Goal: Task Accomplishment & Management: Complete application form

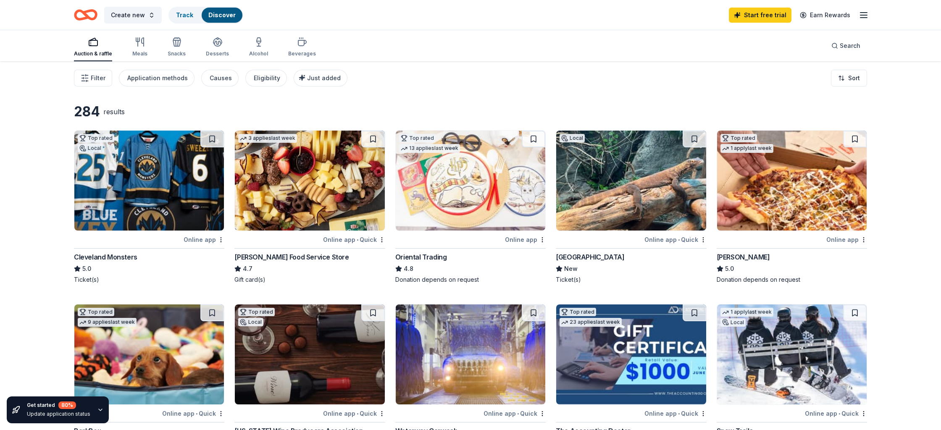
click at [863, 13] on line "button" at bounding box center [864, 13] width 7 height 0
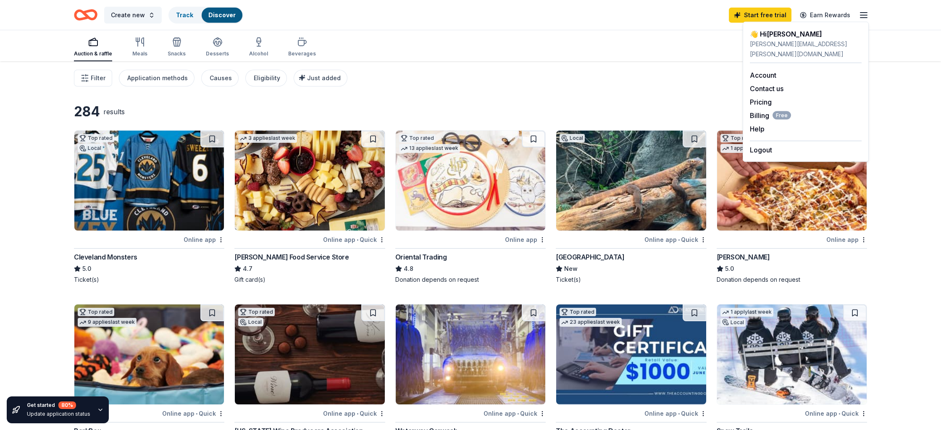
click at [889, 74] on div "Filter Application methods Causes Eligibility Just added Sort" at bounding box center [470, 78] width 861 height 34
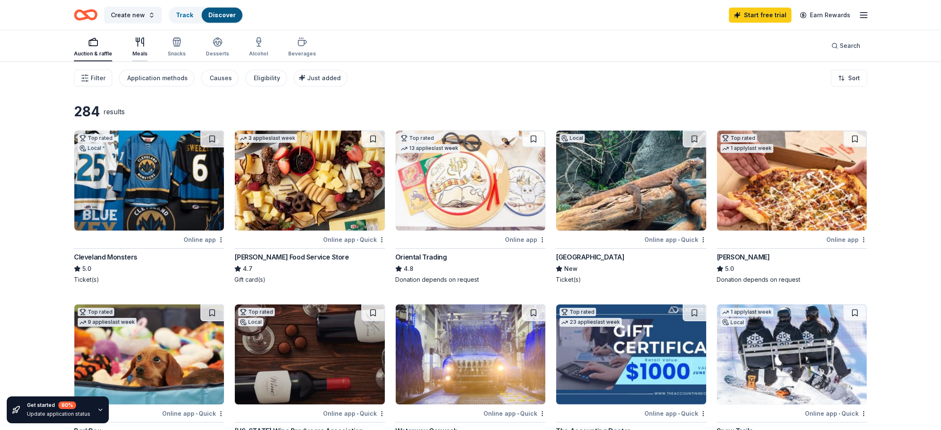
click at [138, 46] on icon "button" at bounding box center [140, 42] width 10 height 10
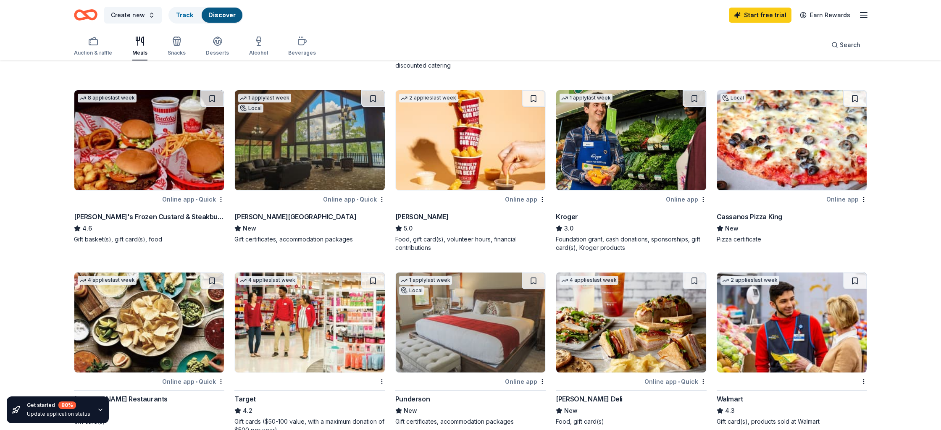
scroll to position [224, 0]
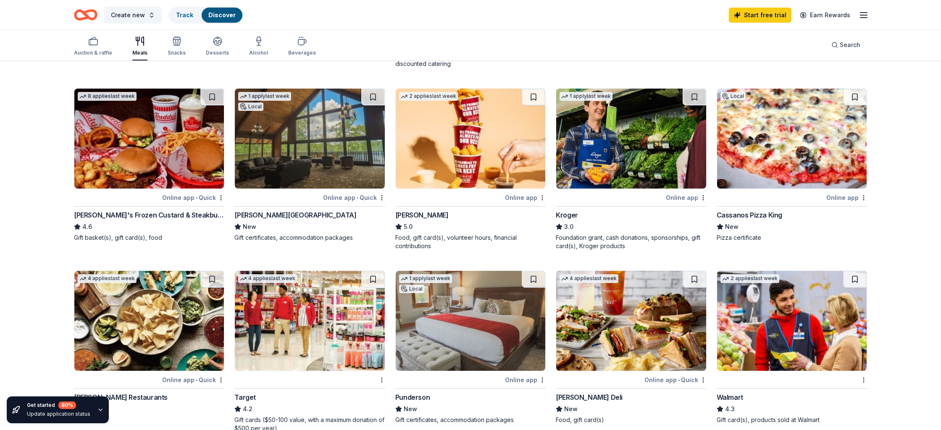
click at [179, 216] on div "Freddy's Frozen Custard & Steakburgers" at bounding box center [149, 215] width 150 height 10
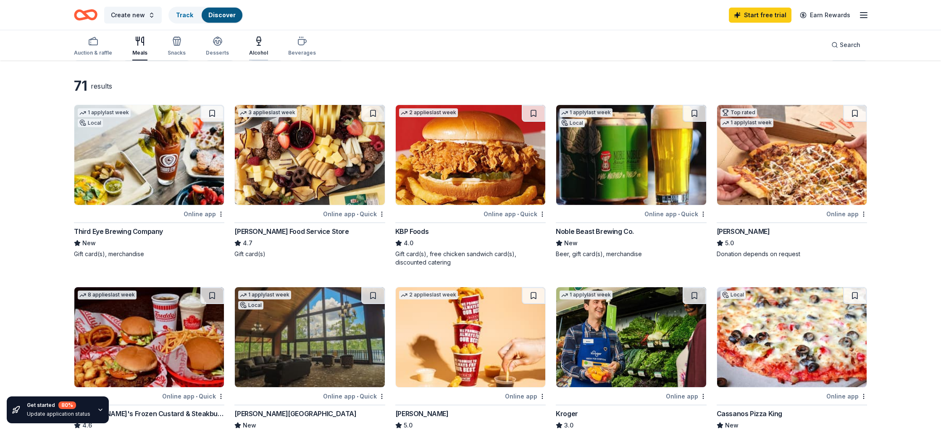
scroll to position [25, 0]
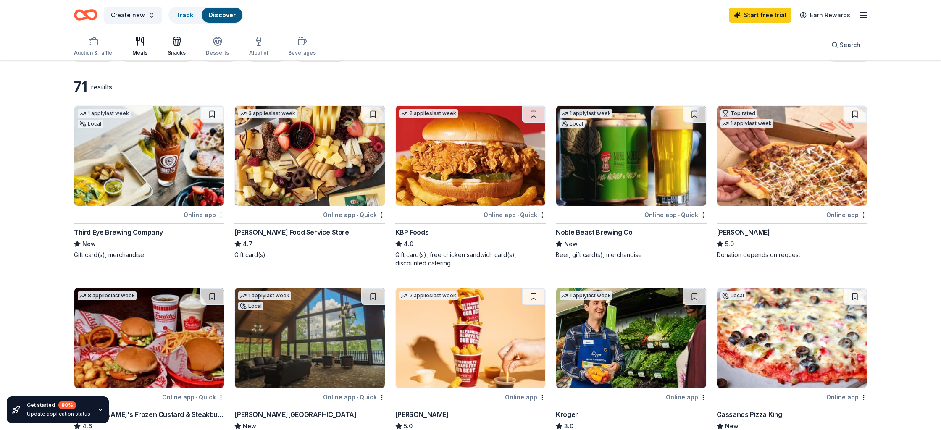
click at [177, 46] on div "Snacks" at bounding box center [177, 46] width 18 height 20
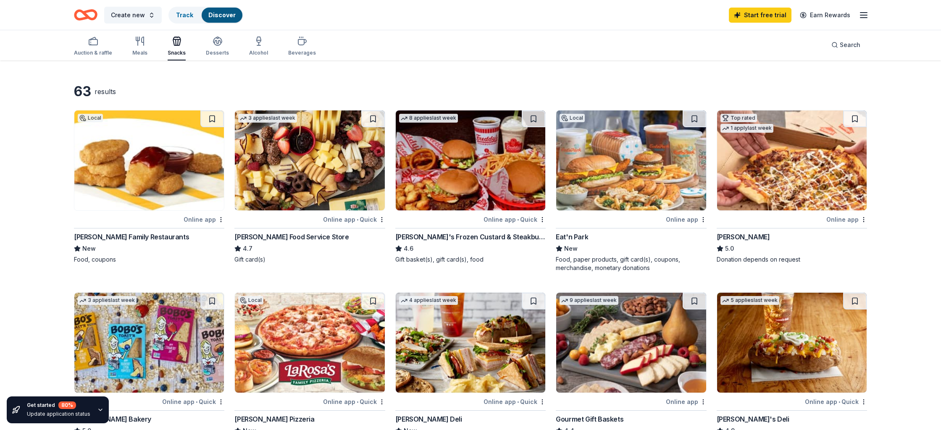
scroll to position [21, 0]
click at [796, 192] on img at bounding box center [792, 160] width 150 height 100
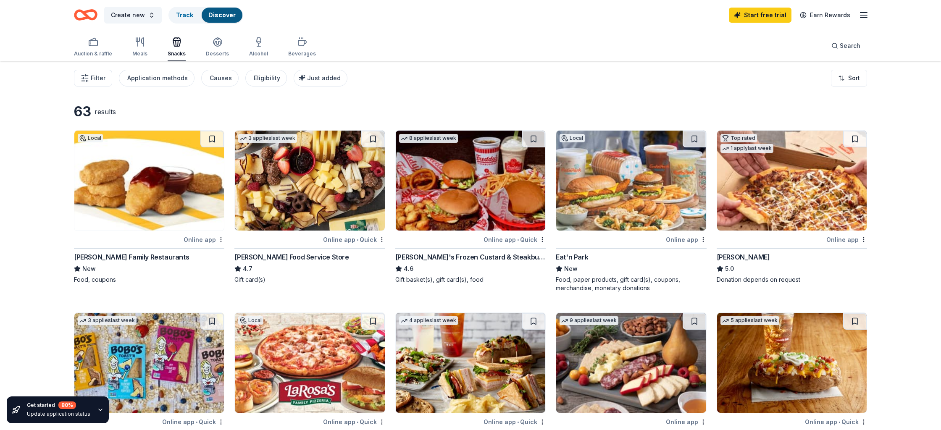
scroll to position [1, 0]
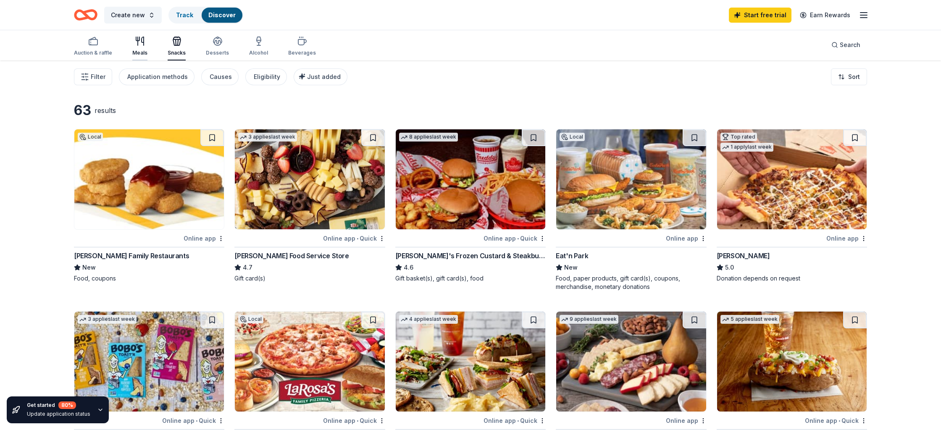
click at [140, 46] on icon "button" at bounding box center [140, 41] width 10 height 10
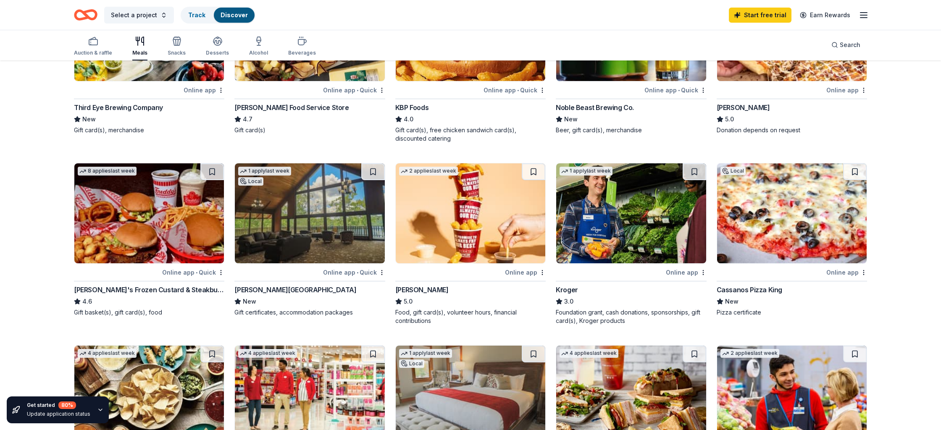
scroll to position [150, 0]
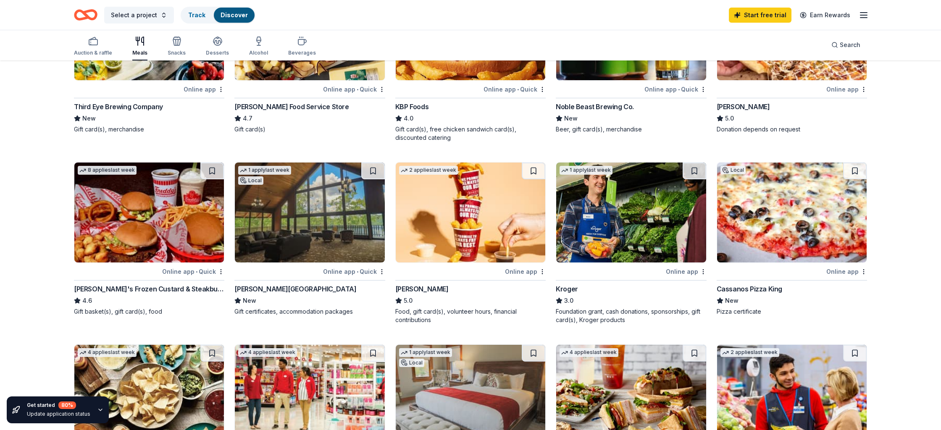
click at [412, 287] on div "Sheetz" at bounding box center [421, 289] width 53 height 10
click at [473, 217] on img at bounding box center [471, 213] width 150 height 100
click at [425, 256] on img at bounding box center [471, 213] width 150 height 100
click at [197, 16] on link "Track" at bounding box center [196, 14] width 17 height 7
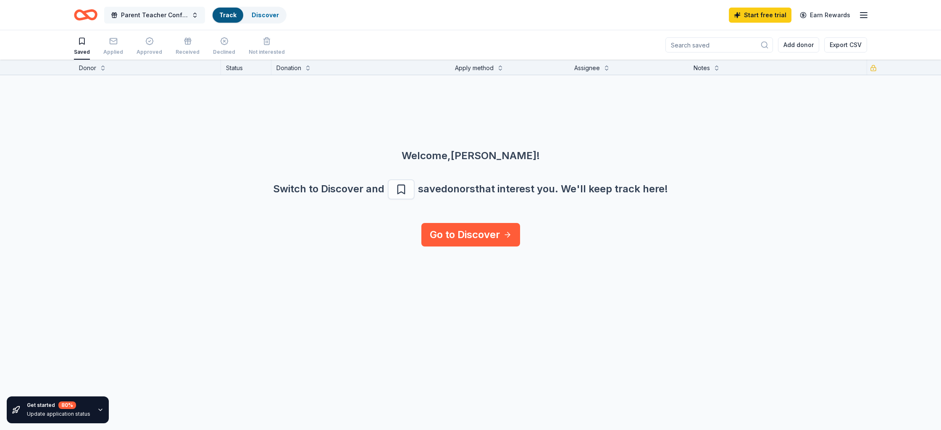
click at [196, 16] on button "Parent Teacher Conference Night" at bounding box center [154, 15] width 101 height 17
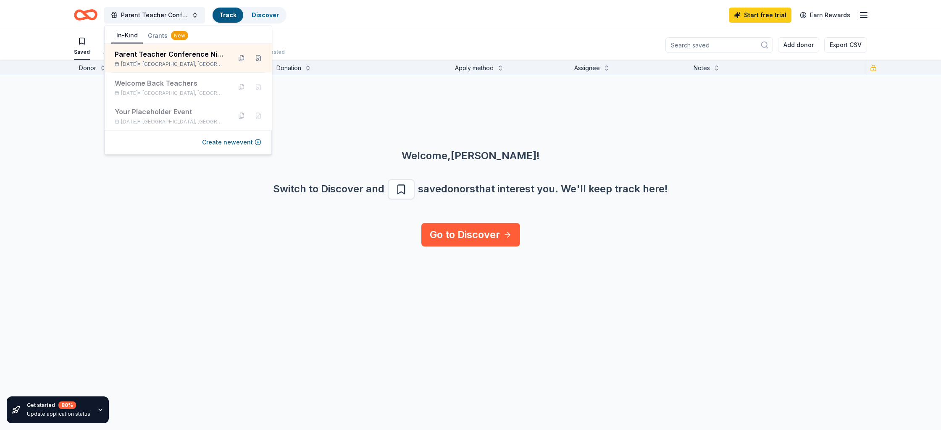
click at [327, 17] on div "Parent Teacher Conference Night Track Discover Start free trial Earn Rewards" at bounding box center [471, 15] width 794 height 20
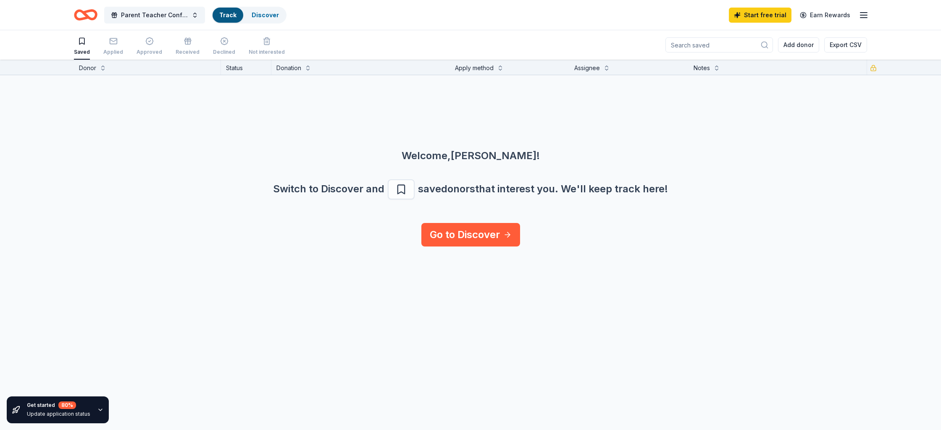
click at [870, 17] on div "Parent Teacher Conference Night Track Discover Start free trial Earn Rewards" at bounding box center [470, 15] width 861 height 30
click at [863, 17] on icon "button" at bounding box center [864, 15] width 10 height 10
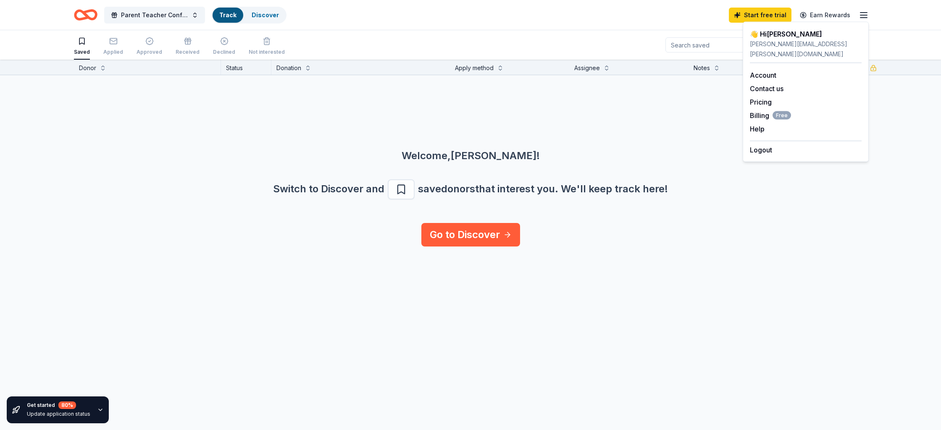
click at [888, 105] on div "Welcome, Terri ! Switch to Discover and save donors that interest you. We ' ll …" at bounding box center [470, 149] width 941 height 148
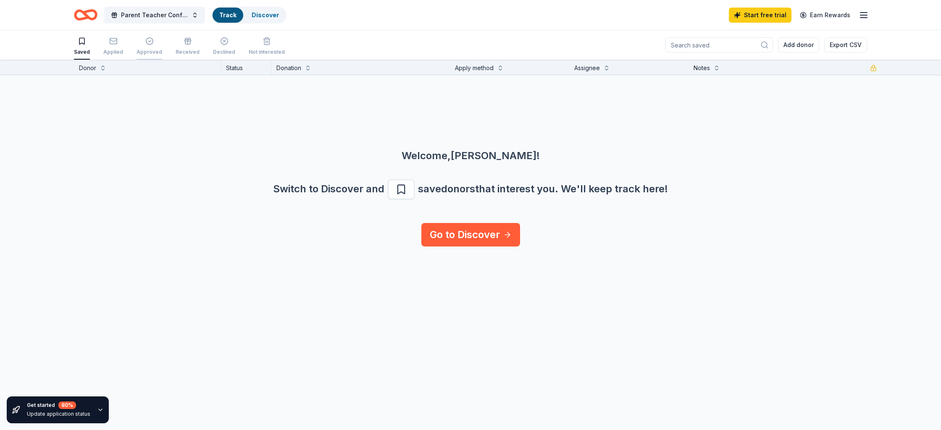
click at [148, 41] on icon "button" at bounding box center [149, 40] width 2 height 1
click at [145, 16] on span "Parent Teacher Conference Night" at bounding box center [154, 15] width 67 height 10
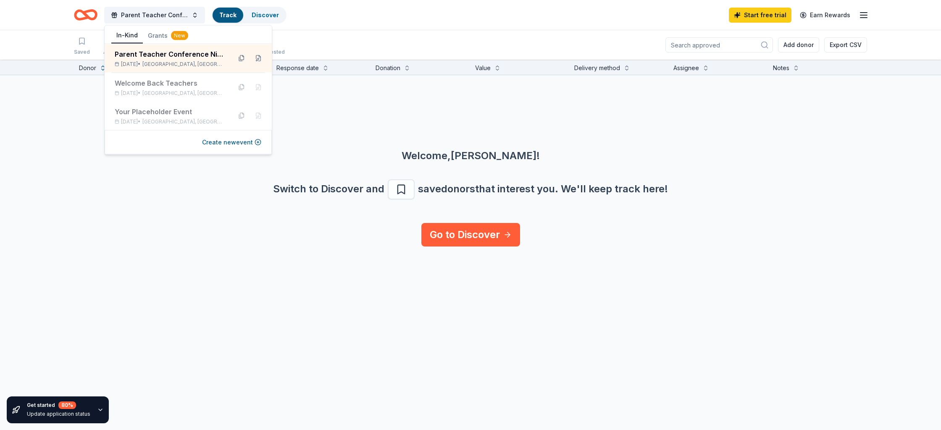
click at [321, 31] on div "Saved Applied Approved Received Declined Not interested Add donor Export CSV" at bounding box center [471, 44] width 794 height 29
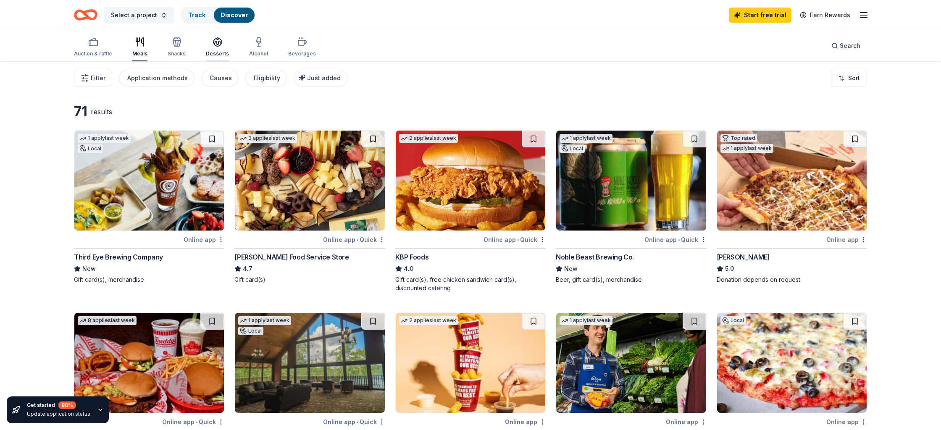
click at [217, 44] on icon "button" at bounding box center [218, 42] width 10 height 10
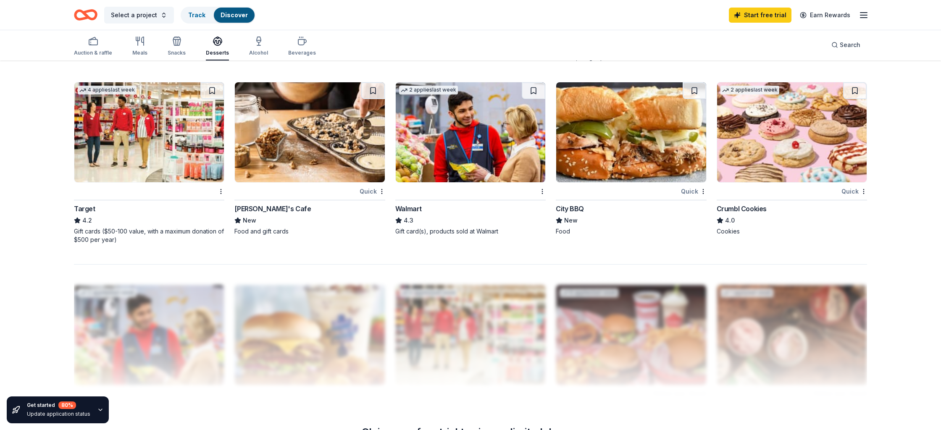
scroll to position [596, 0]
click at [740, 208] on div "Crumbl Cookies" at bounding box center [742, 208] width 50 height 10
click at [864, 16] on icon "button" at bounding box center [864, 15] width 10 height 10
click at [894, 29] on div "Select a project Track Discover Start free trial Earn Rewards" at bounding box center [470, 15] width 861 height 30
click at [784, 148] on img at bounding box center [792, 132] width 150 height 100
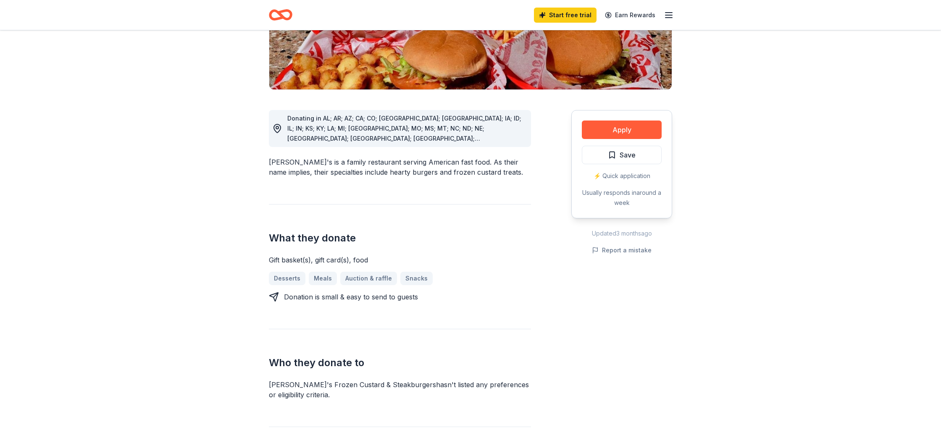
scroll to position [193, 0]
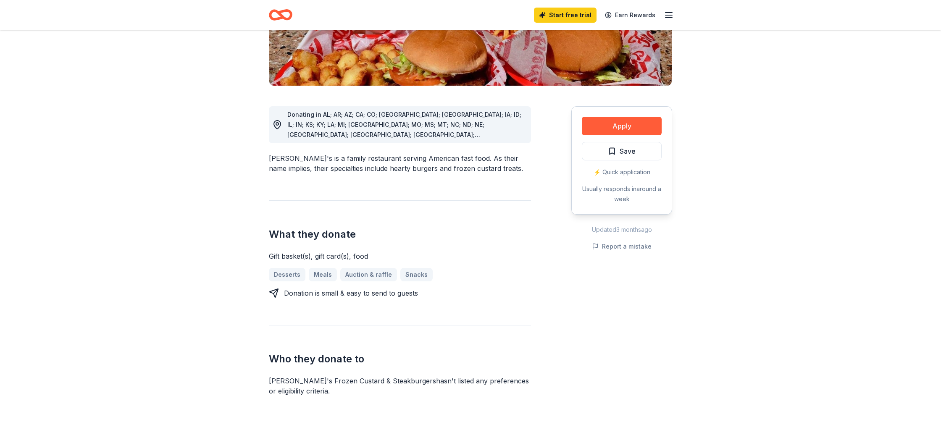
click at [327, 268] on div "Desserts Meals Auction & raffle Snacks" at bounding box center [400, 274] width 262 height 13
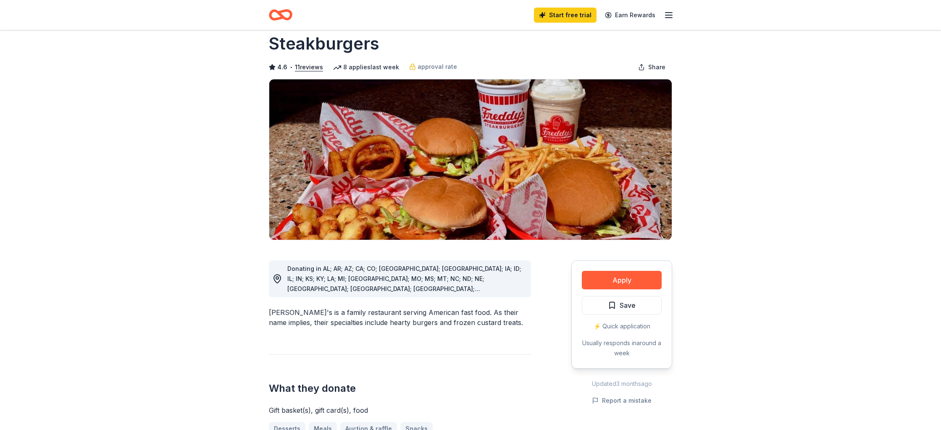
scroll to position [0, 0]
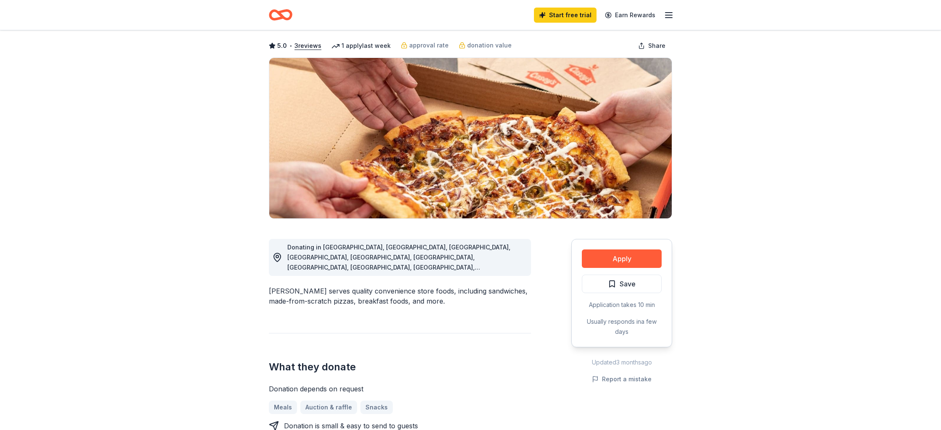
scroll to position [37, 0]
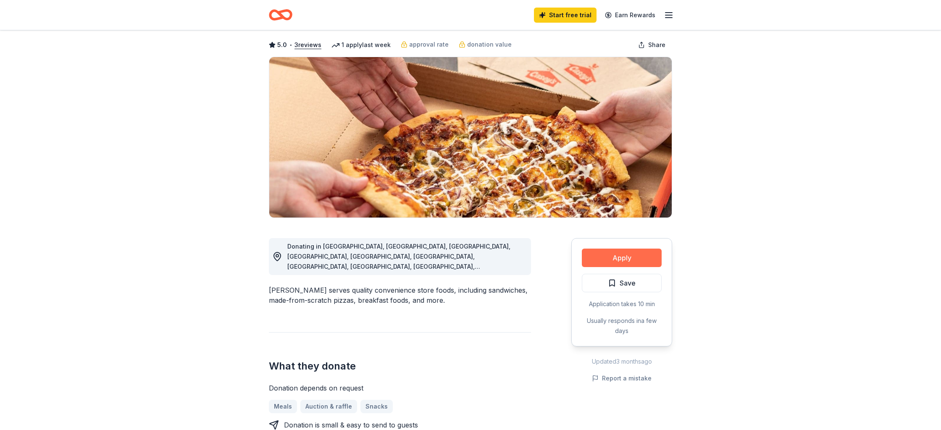
click at [629, 255] on button "Apply" at bounding box center [622, 258] width 80 height 18
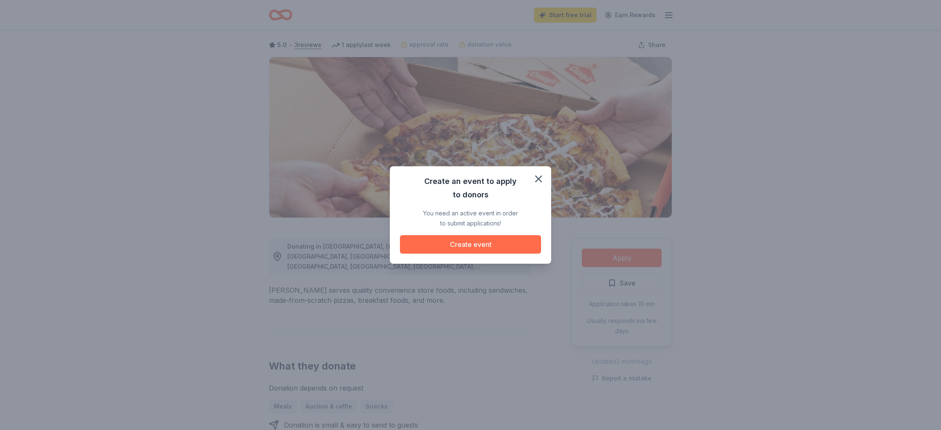
click at [477, 249] on button "Create event" at bounding box center [470, 244] width 141 height 18
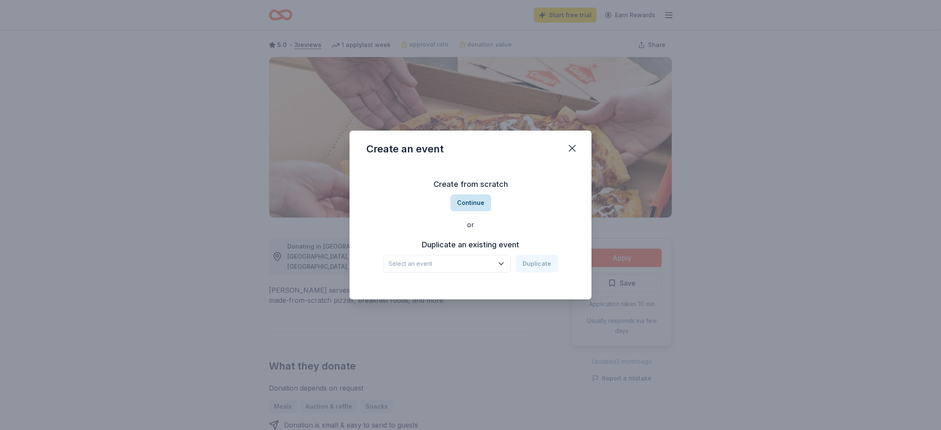
click at [470, 205] on button "Continue" at bounding box center [471, 203] width 41 height 17
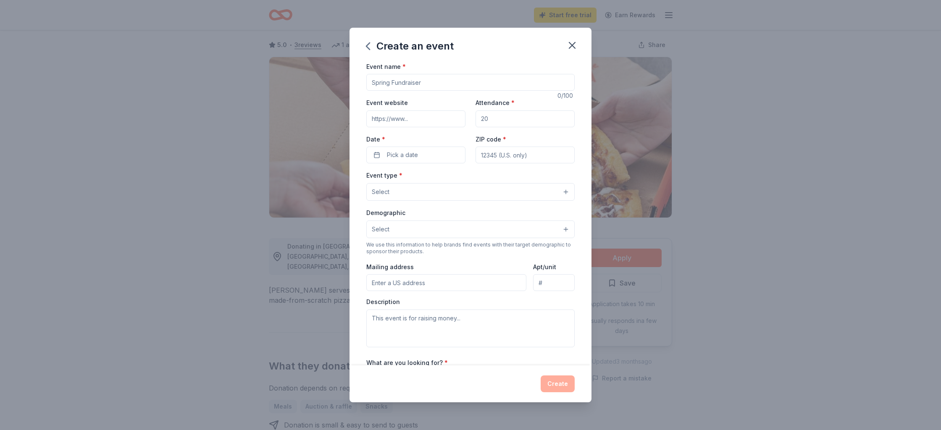
click at [430, 77] on input "Event name *" at bounding box center [470, 82] width 208 height 17
type input "Parent Teacher Conference Night"
drag, startPoint x: 485, startPoint y: 117, endPoint x: 495, endPoint y: 136, distance: 21.1
click at [485, 117] on input "Attendance *" at bounding box center [525, 119] width 99 height 17
type input "60"
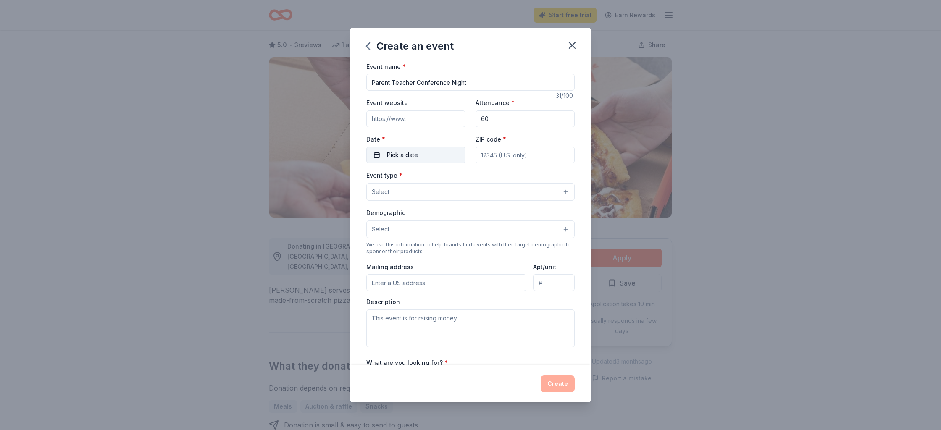
click at [410, 157] on span "Pick a date" at bounding box center [402, 155] width 31 height 10
click at [433, 266] on button "25" at bounding box center [431, 264] width 15 height 15
click at [505, 155] on input "ZIP code *" at bounding box center [525, 155] width 99 height 17
type input "43140"
click at [442, 189] on button "Select" at bounding box center [470, 192] width 208 height 18
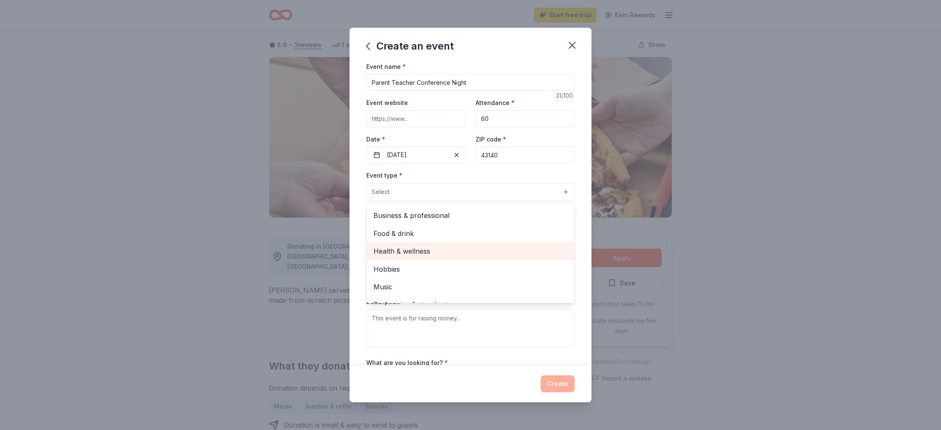
scroll to position [0, 0]
click at [462, 245] on span "Food & drink" at bounding box center [471, 249] width 194 height 11
click at [753, 195] on div "Create an event Event name * Parent Teacher Conference Night 31 /100 Event webs…" at bounding box center [470, 215] width 941 height 430
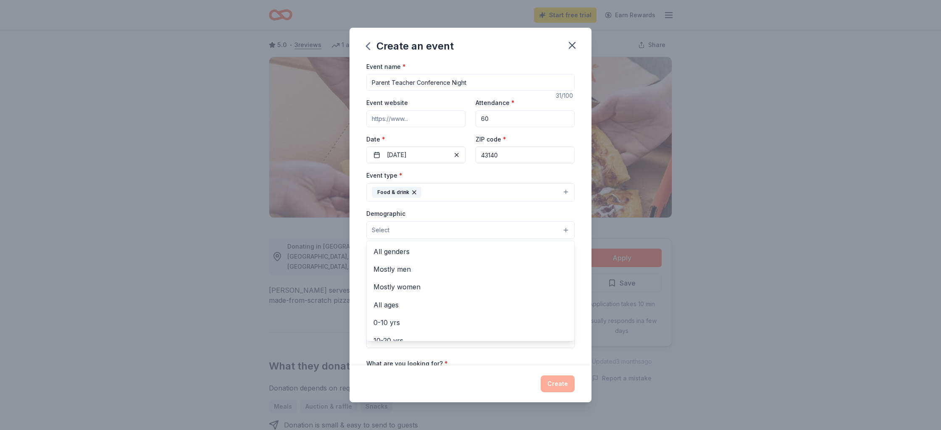
click at [567, 229] on button "Select" at bounding box center [470, 230] width 208 height 18
click at [457, 255] on span "All genders" at bounding box center [471, 251] width 194 height 11
click at [448, 291] on span "All ages" at bounding box center [471, 287] width 194 height 11
click at [451, 231] on icon "button" at bounding box center [452, 230] width 3 height 3
click at [405, 282] on input "Mailing address" at bounding box center [446, 284] width 160 height 17
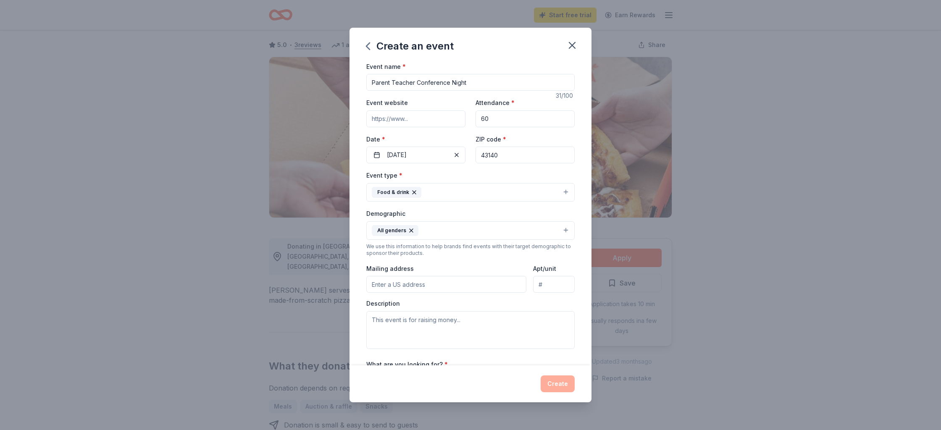
type input "270 E. Keny Boulevard"
click at [567, 195] on button "Food & drink" at bounding box center [470, 192] width 208 height 18
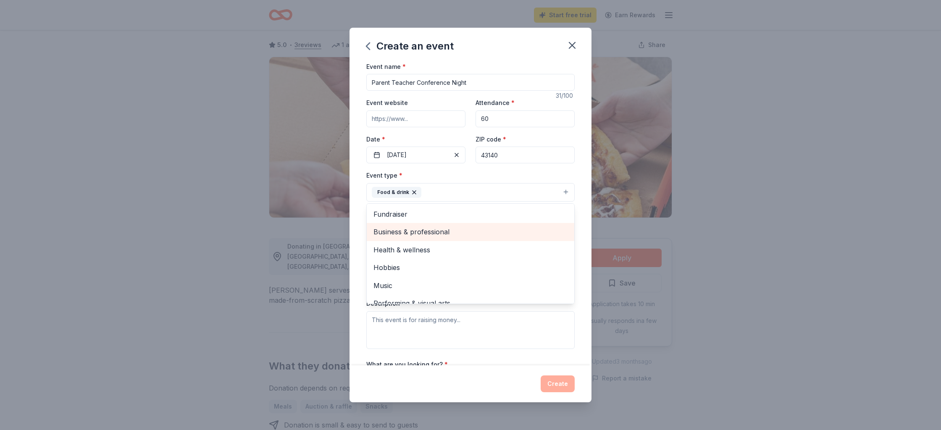
click at [498, 226] on div "Business & professional" at bounding box center [471, 232] width 208 height 18
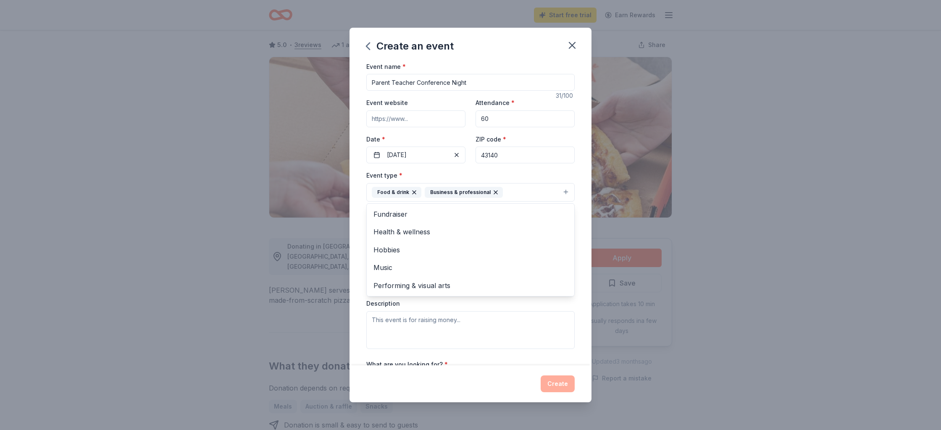
click at [729, 236] on div "Create an event Event name * Parent Teacher Conference Night 31 /100 Event webs…" at bounding box center [470, 215] width 941 height 430
click at [567, 193] on button "Food & drink Business & professional" at bounding box center [470, 192] width 208 height 18
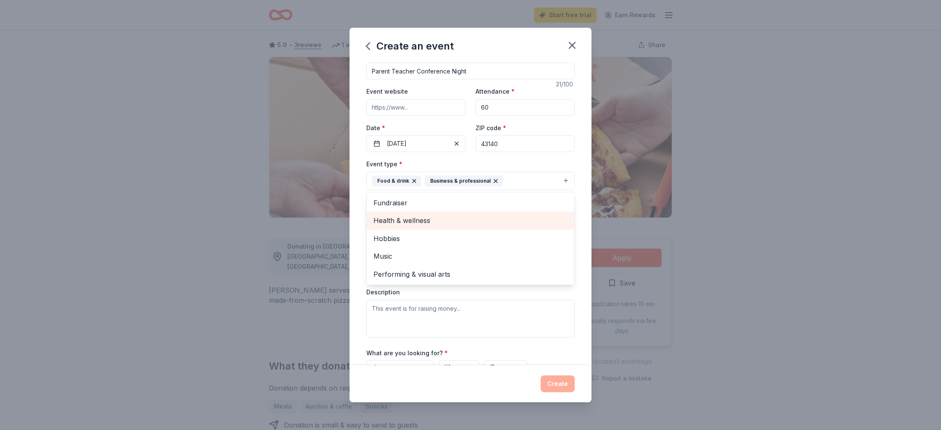
scroll to position [16, 0]
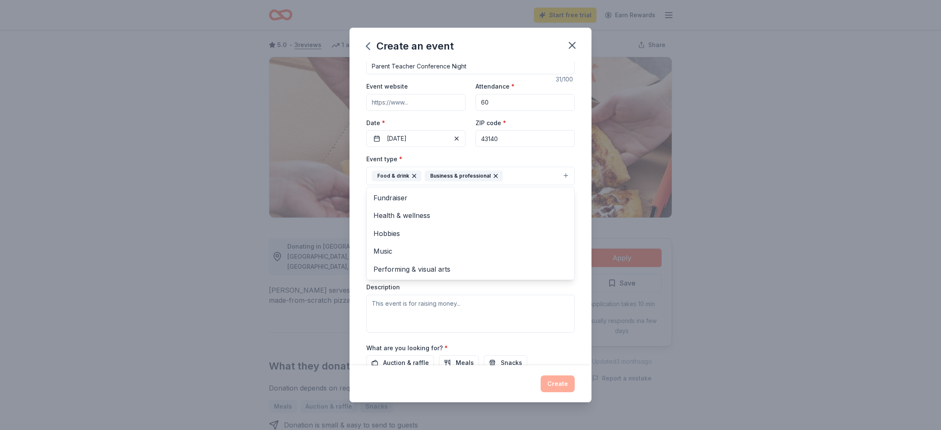
click at [724, 190] on div "Create an event Event name * Parent Teacher Conference Night 31 /100 Event webs…" at bounding box center [470, 215] width 941 height 430
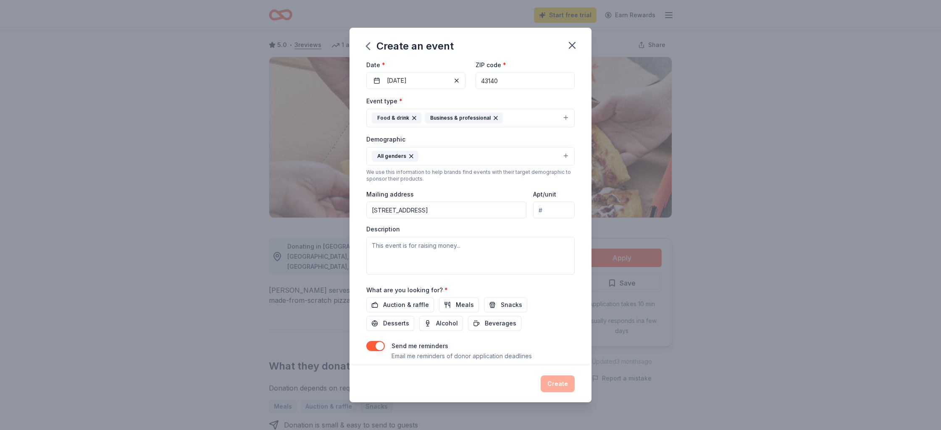
scroll to position [84, 0]
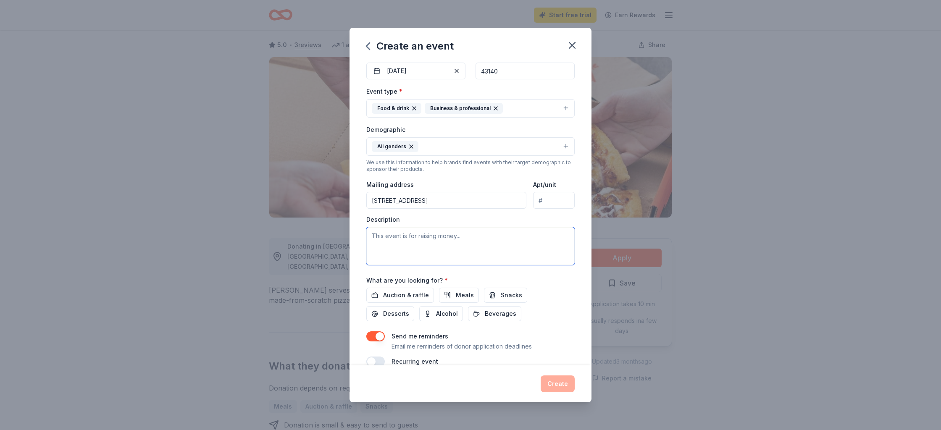
click at [400, 237] on textarea at bounding box center [470, 246] width 208 height 38
type textarea "We are having Parent/Teacher Conferences here on the night of September 25th, 2…"
click at [467, 293] on span "Meals" at bounding box center [465, 295] width 18 height 10
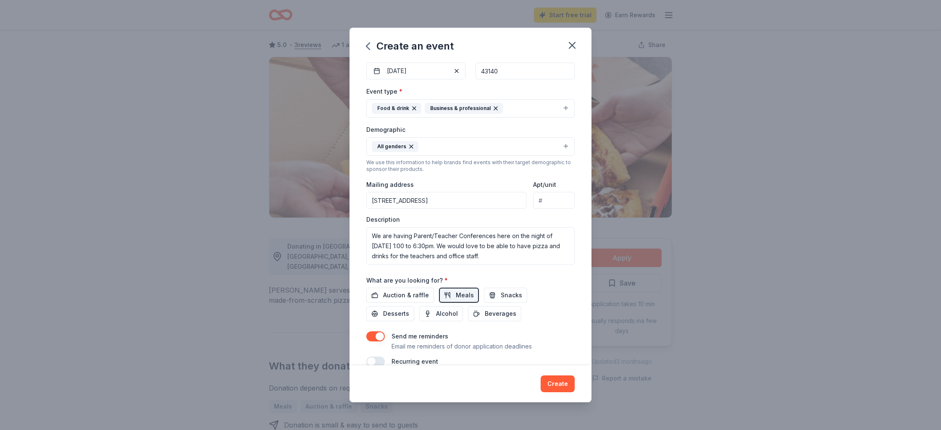
scroll to position [99, 0]
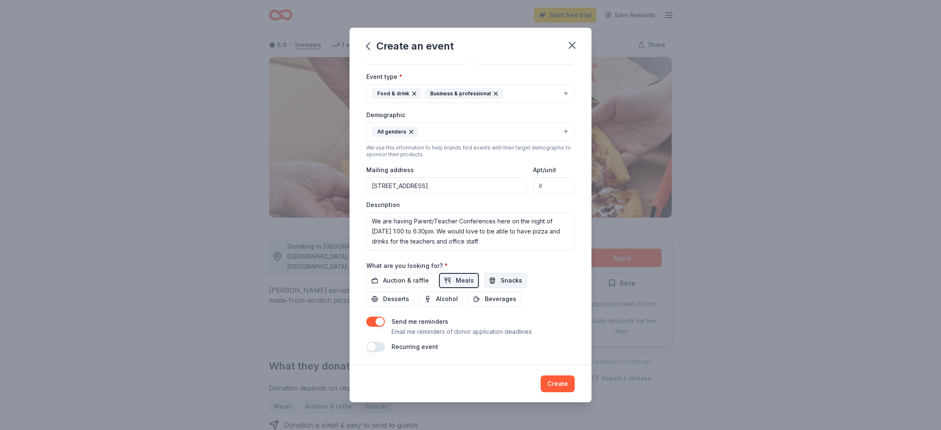
click at [510, 285] on span "Snacks" at bounding box center [511, 281] width 21 height 10
click at [485, 299] on span "Beverages" at bounding box center [501, 299] width 32 height 10
click at [553, 385] on button "Create" at bounding box center [558, 384] width 34 height 17
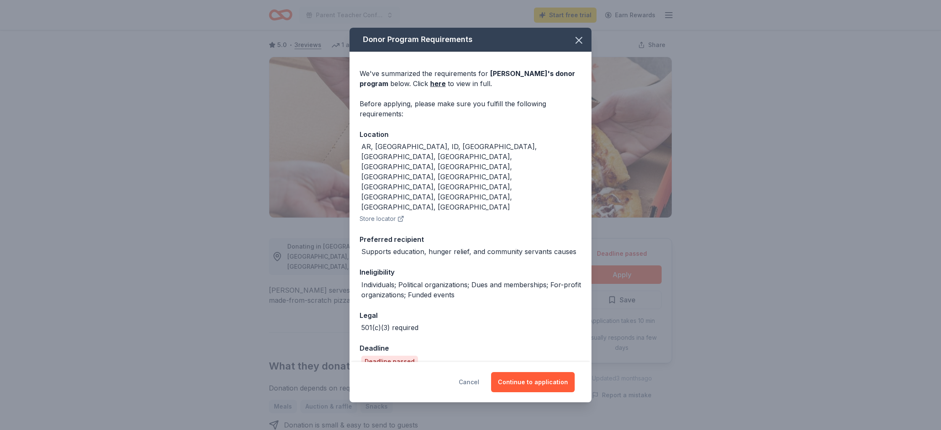
click at [471, 372] on button "Cancel" at bounding box center [469, 382] width 21 height 20
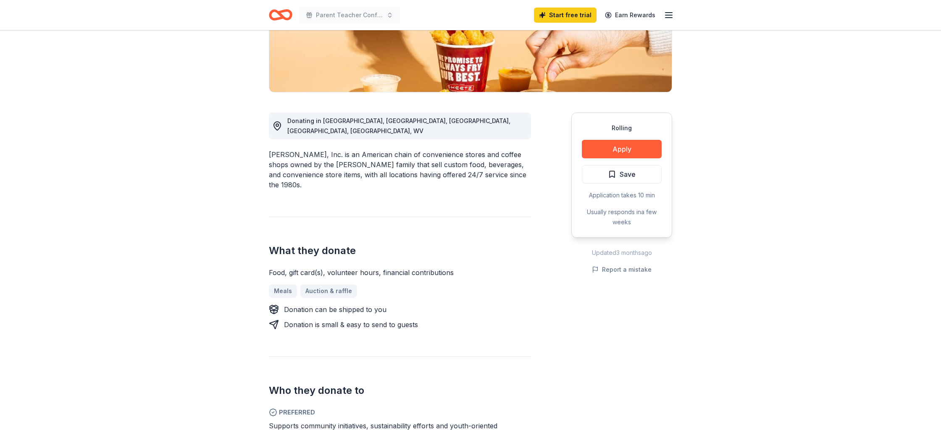
scroll to position [165, 0]
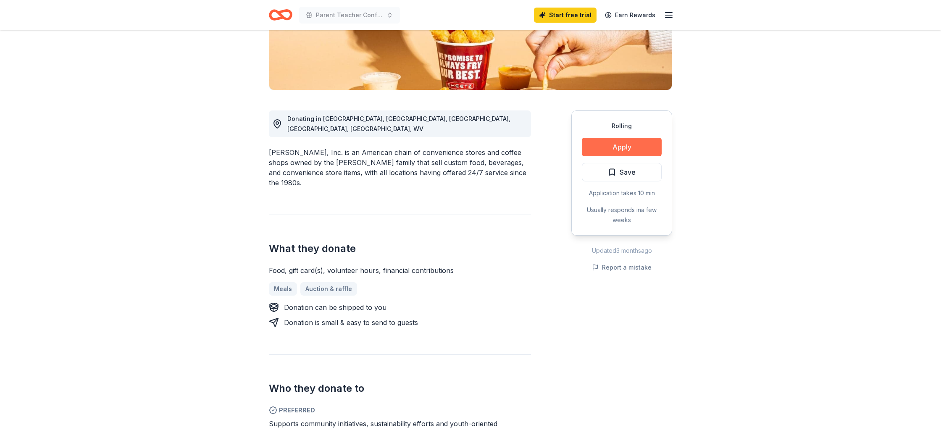
click at [615, 146] on button "Apply" at bounding box center [622, 147] width 80 height 18
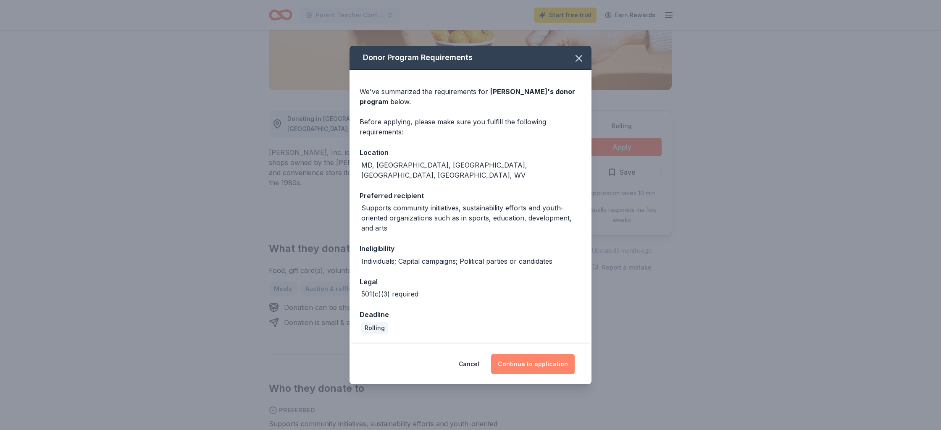
click at [532, 362] on button "Continue to application" at bounding box center [533, 364] width 84 height 20
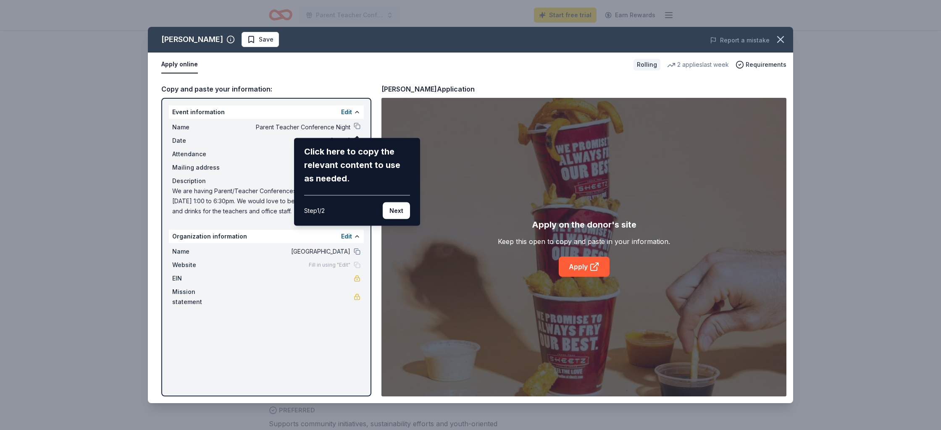
click at [402, 210] on button "Next" at bounding box center [396, 211] width 27 height 17
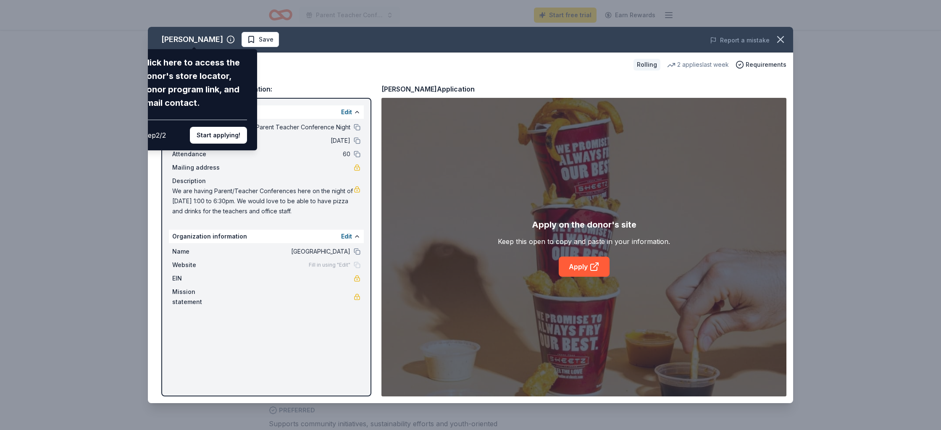
click at [216, 138] on button "Start applying!" at bounding box center [218, 135] width 57 height 17
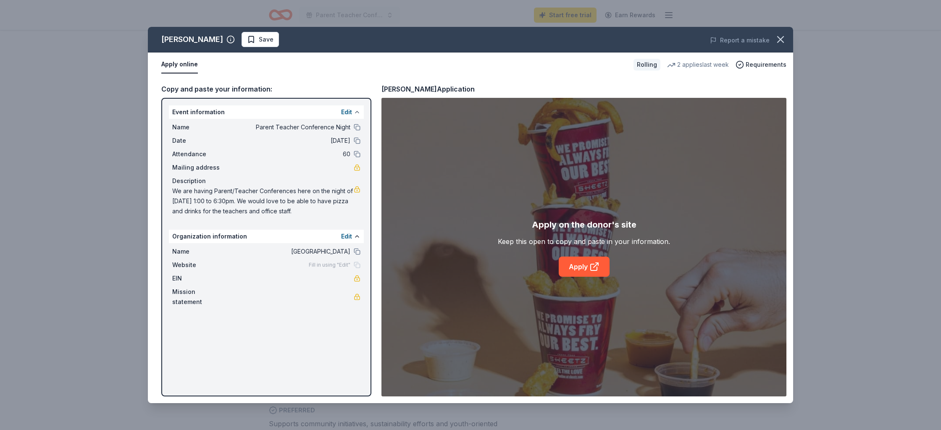
click at [356, 114] on button at bounding box center [357, 112] width 7 height 7
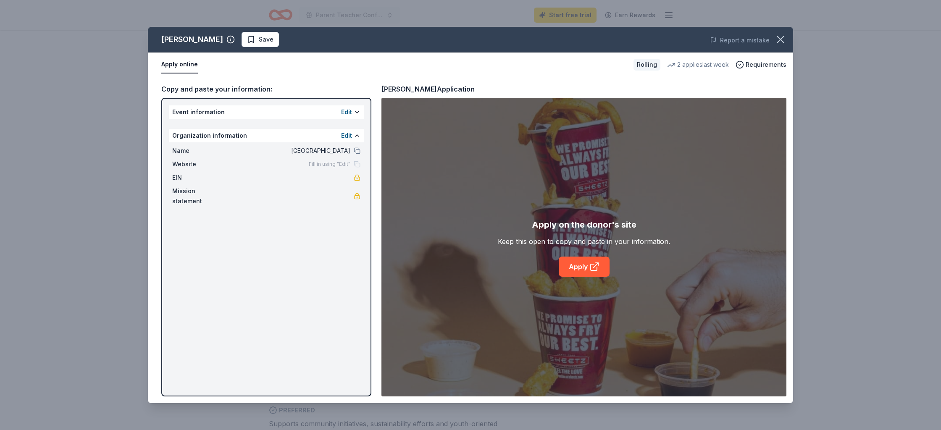
click at [222, 112] on div "Event information Edit" at bounding box center [266, 111] width 195 height 13
click at [356, 134] on button at bounding box center [357, 135] width 7 height 7
click at [360, 110] on div "Edit" at bounding box center [350, 112] width 19 height 10
click at [360, 111] on button at bounding box center [357, 112] width 7 height 7
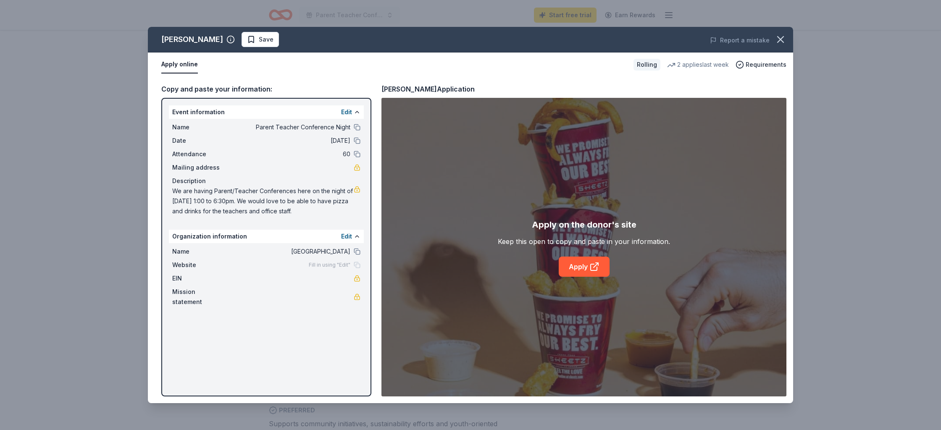
click at [200, 213] on span "We are having Parent/Teacher Conferences here on the night of September 25th, 2…" at bounding box center [263, 201] width 182 height 30
click at [220, 213] on span "We are having Parent/Teacher Conferences here on the night of September 25th, 2…" at bounding box center [263, 201] width 182 height 30
click at [583, 266] on link "Apply" at bounding box center [584, 267] width 51 height 20
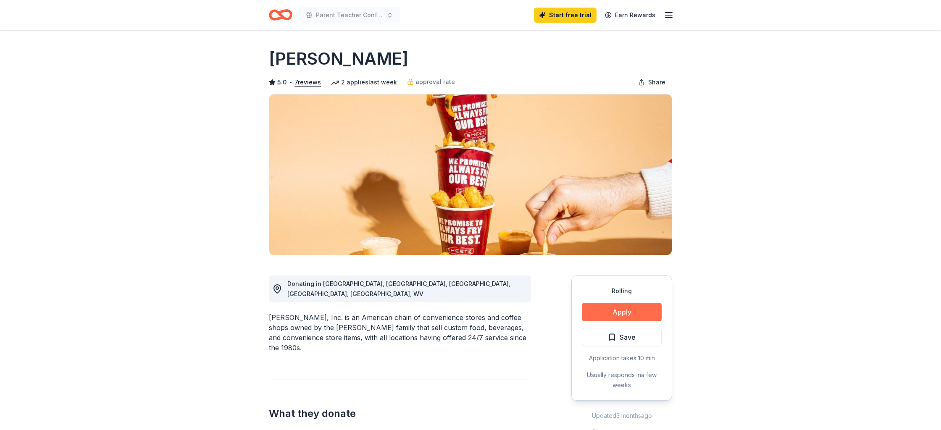
click at [617, 314] on button "Apply" at bounding box center [622, 312] width 80 height 18
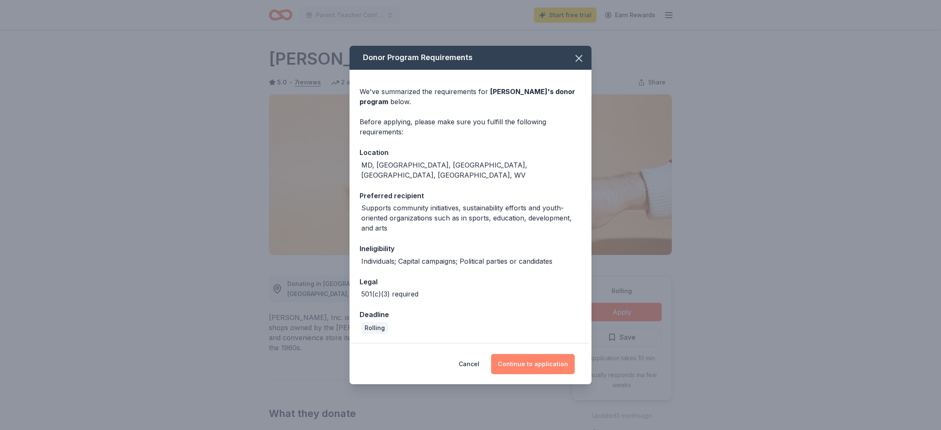
click at [539, 365] on button "Continue to application" at bounding box center [533, 364] width 84 height 20
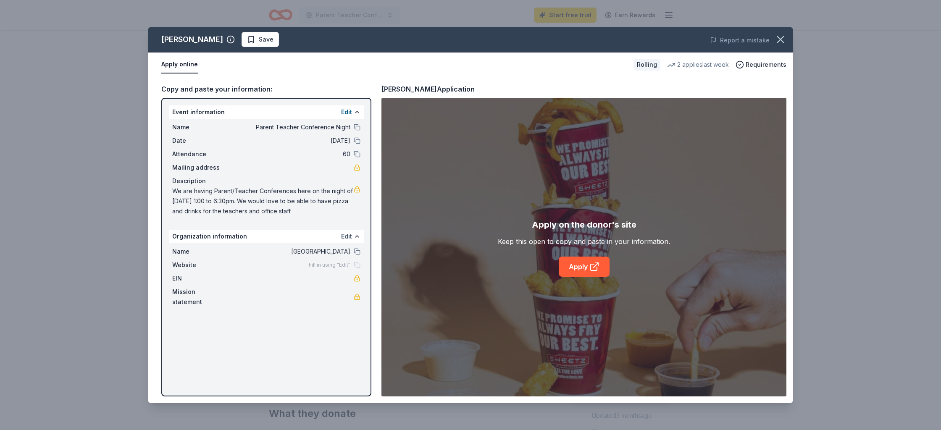
click at [348, 236] on button "Edit" at bounding box center [346, 237] width 11 height 10
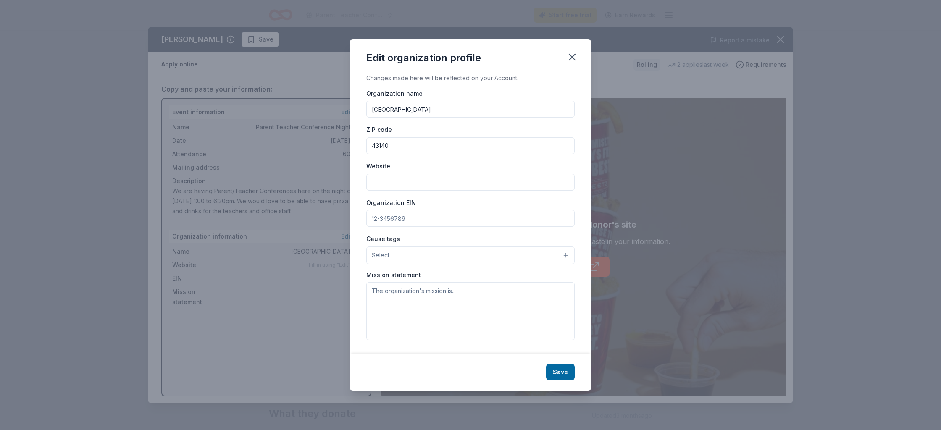
drag, startPoint x: 415, startPoint y: 215, endPoint x: 345, endPoint y: 219, distance: 69.9
click at [345, 219] on div "Edit organization profile Changes made here will be reflected on your Account. …" at bounding box center [470, 215] width 941 height 430
click at [576, 55] on icon "button" at bounding box center [573, 57] width 12 height 12
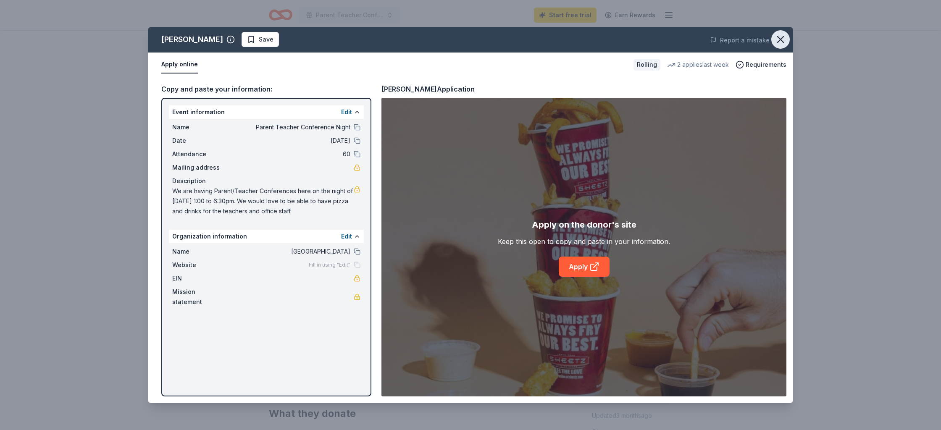
click at [784, 41] on icon "button" at bounding box center [781, 40] width 12 height 12
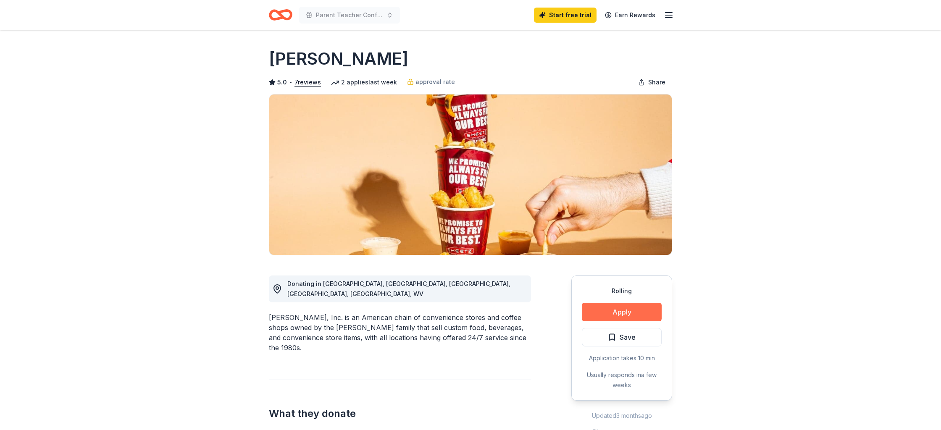
click at [621, 308] on button "Apply" at bounding box center [622, 312] width 80 height 18
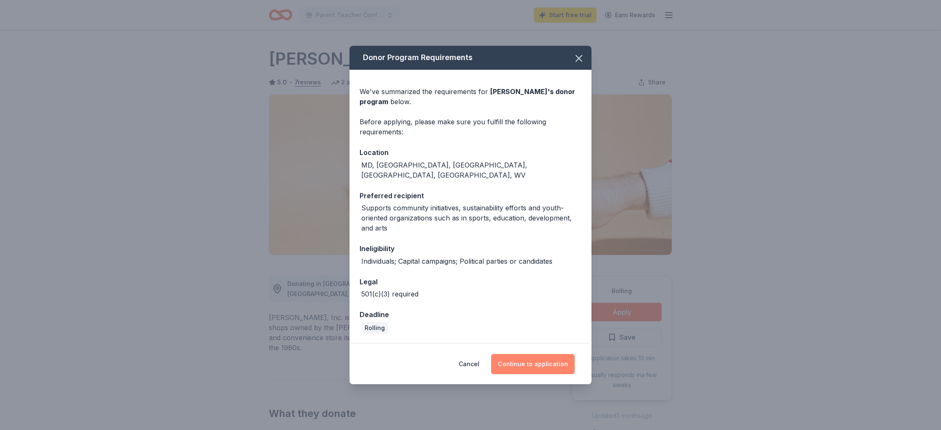
click at [552, 358] on button "Continue to application" at bounding box center [533, 364] width 84 height 20
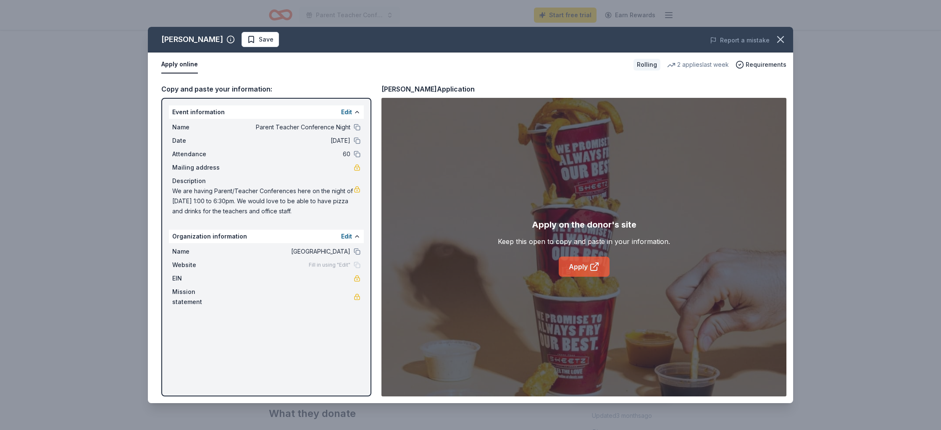
click at [585, 269] on link "Apply" at bounding box center [584, 267] width 51 height 20
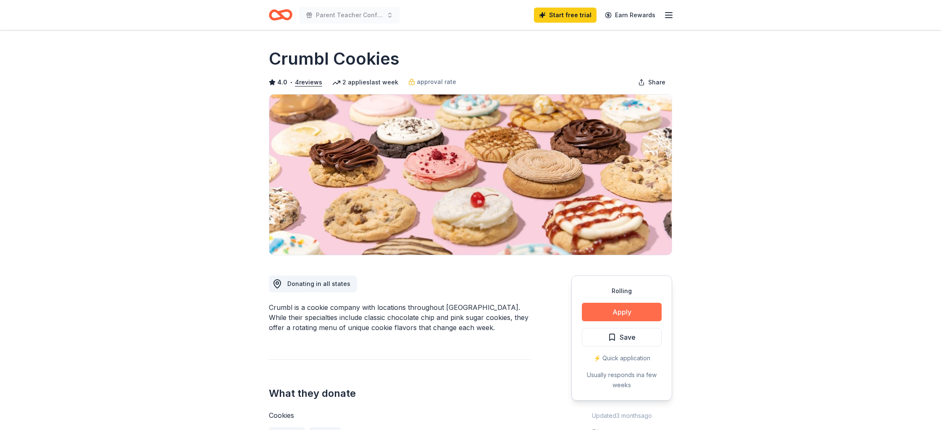
click at [609, 311] on button "Apply" at bounding box center [622, 312] width 80 height 18
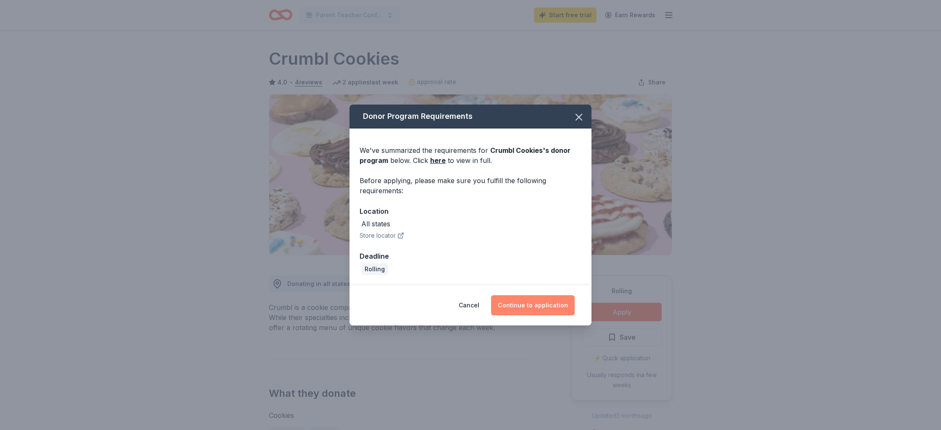
click at [526, 307] on button "Continue to application" at bounding box center [533, 305] width 84 height 20
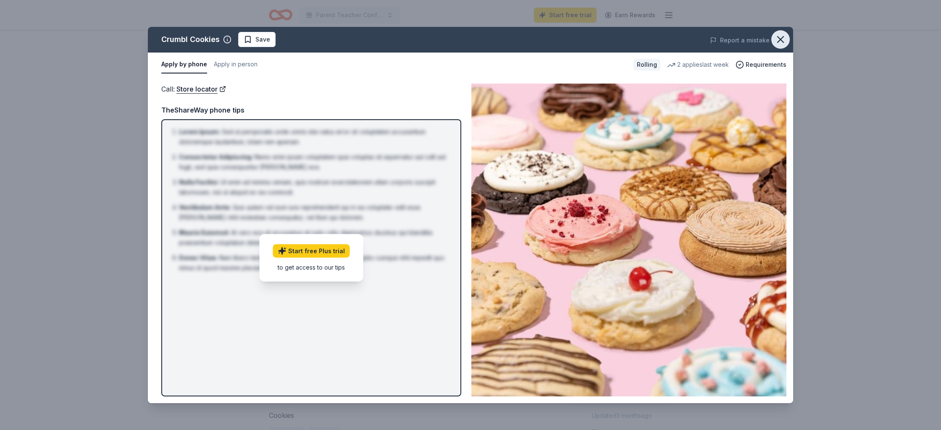
click at [786, 40] on icon "button" at bounding box center [781, 40] width 12 height 12
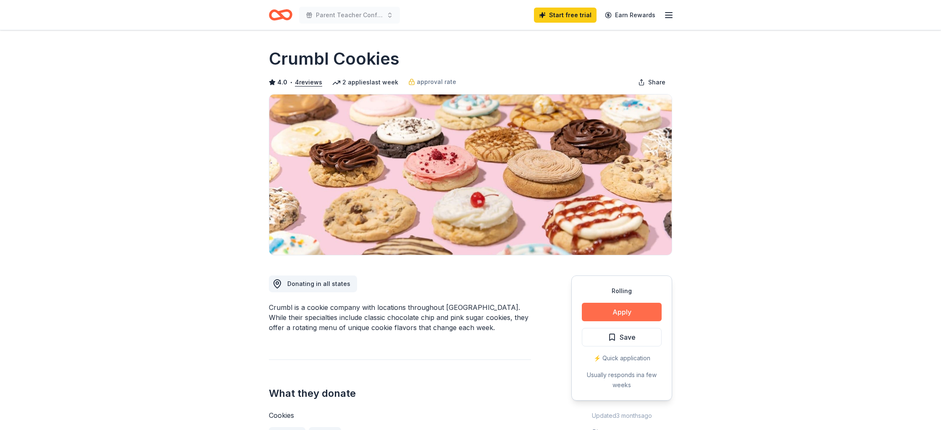
click at [634, 311] on button "Apply" at bounding box center [622, 312] width 80 height 18
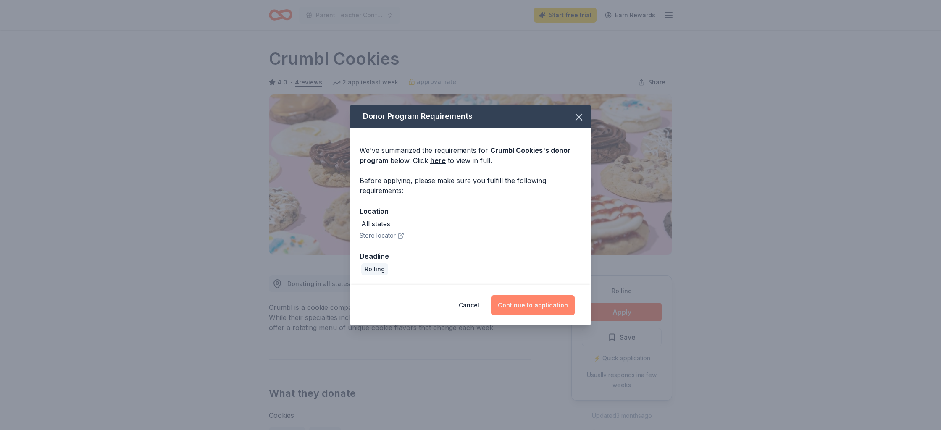
click at [545, 311] on button "Continue to application" at bounding box center [533, 305] width 84 height 20
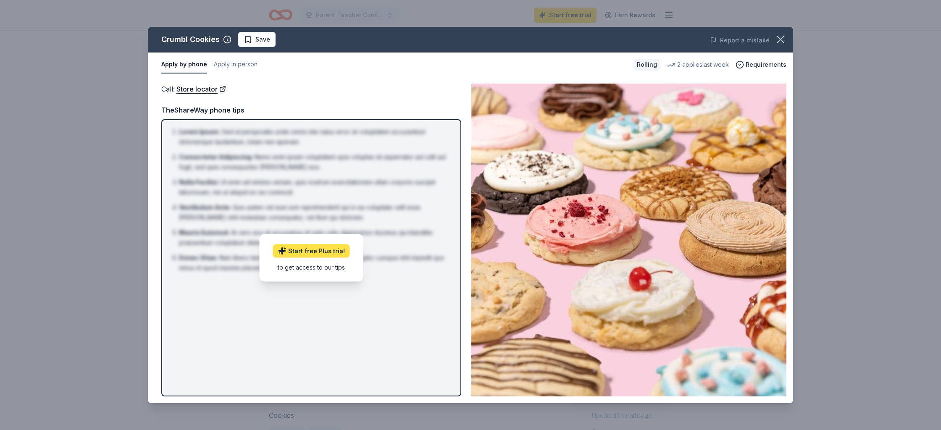
click at [315, 255] on link "Start free Plus trial" at bounding box center [311, 250] width 77 height 13
click at [781, 43] on icon "button" at bounding box center [781, 40] width 12 height 12
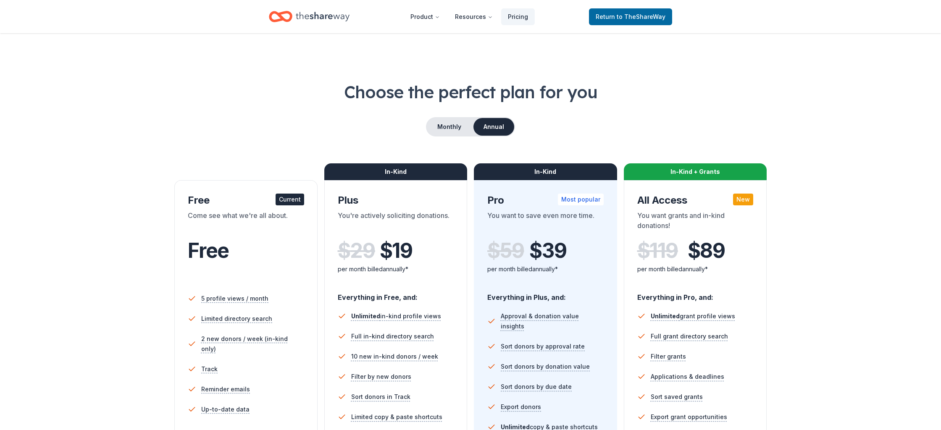
click at [292, 203] on div "Current" at bounding box center [290, 200] width 29 height 12
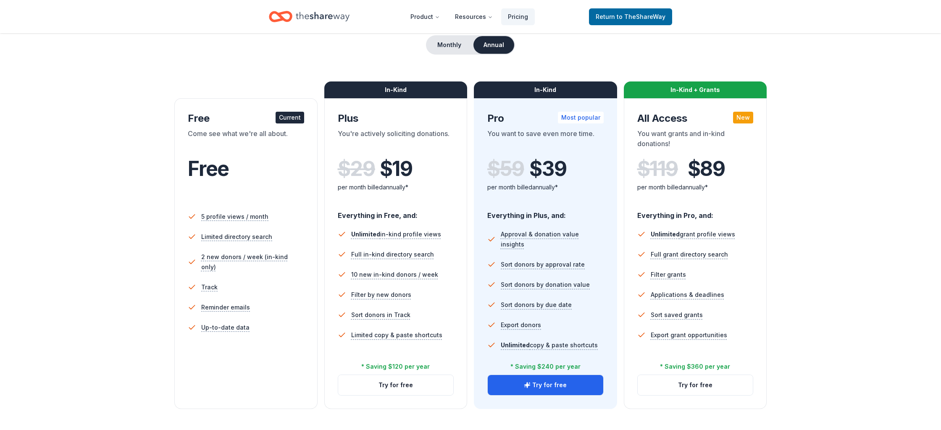
scroll to position [81, 0]
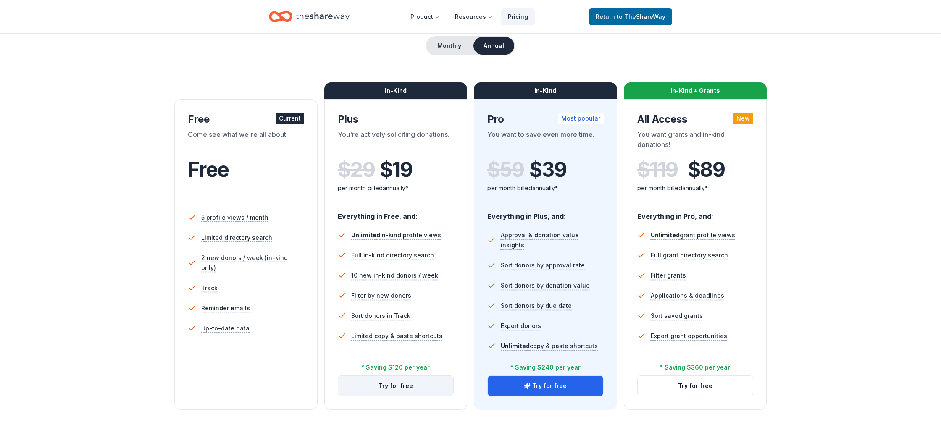
click at [394, 389] on button "Try for free" at bounding box center [396, 386] width 116 height 20
